Goal: Task Accomplishment & Management: Manage account settings

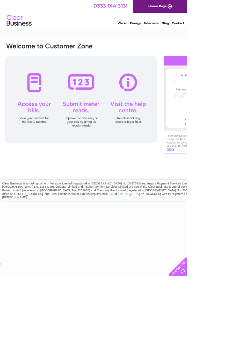
type input "[EMAIL_ADDRESS][DOMAIN_NAME]"
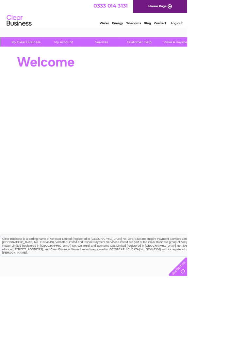
click at [82, 56] on link "My Account" at bounding box center [84, 55] width 54 height 12
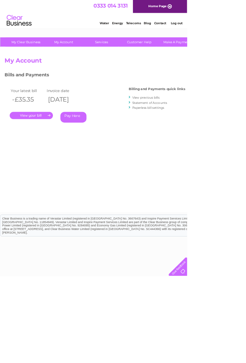
click at [92, 57] on link "My Account" at bounding box center [84, 55] width 54 height 12
click at [87, 60] on link "My Account" at bounding box center [84, 55] width 54 height 12
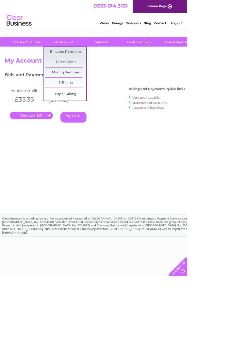
click at [91, 71] on link "Bills and Payments" at bounding box center [87, 68] width 54 height 13
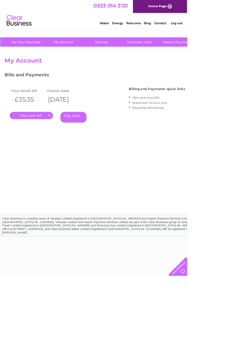
click at [39, 151] on link "." at bounding box center [41, 151] width 57 height 9
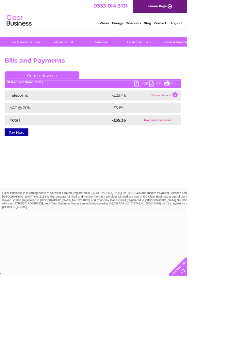
click at [182, 115] on link "PDF" at bounding box center [186, 110] width 20 height 9
click at [219, 129] on td "Show details" at bounding box center [218, 125] width 41 height 13
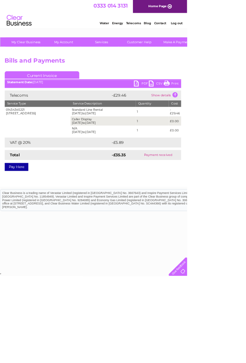
click at [185, 111] on link "PDF" at bounding box center [186, 110] width 20 height 9
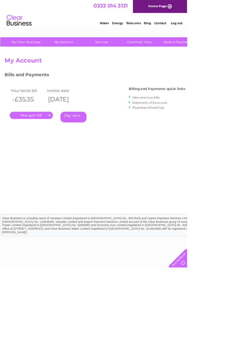
click at [84, 60] on link "My Account" at bounding box center [84, 55] width 54 height 12
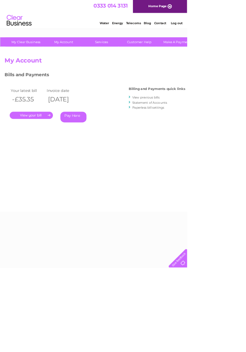
click at [97, 73] on div "Account number 1087112 My Account MY LIVE SERVICES Telecoms Broadband Mobile Wa…" at bounding box center [162, 170] width 324 height 217
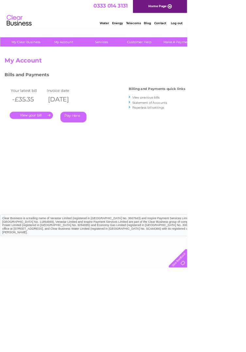
click at [91, 59] on link "My Account" at bounding box center [84, 55] width 54 height 12
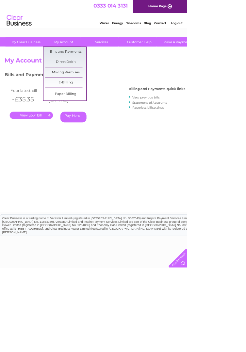
click at [93, 69] on link "Bills and Payments" at bounding box center [87, 68] width 54 height 13
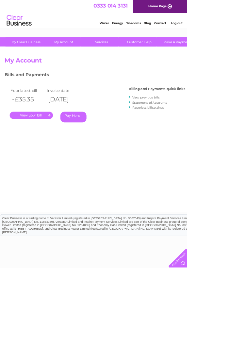
click at [191, 127] on link "View previous bills" at bounding box center [192, 128] width 36 height 5
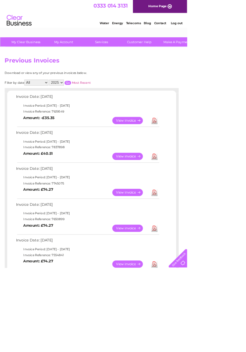
click at [205, 206] on link "Download" at bounding box center [203, 205] width 8 height 9
